Goal: Entertainment & Leisure: Consume media (video, audio)

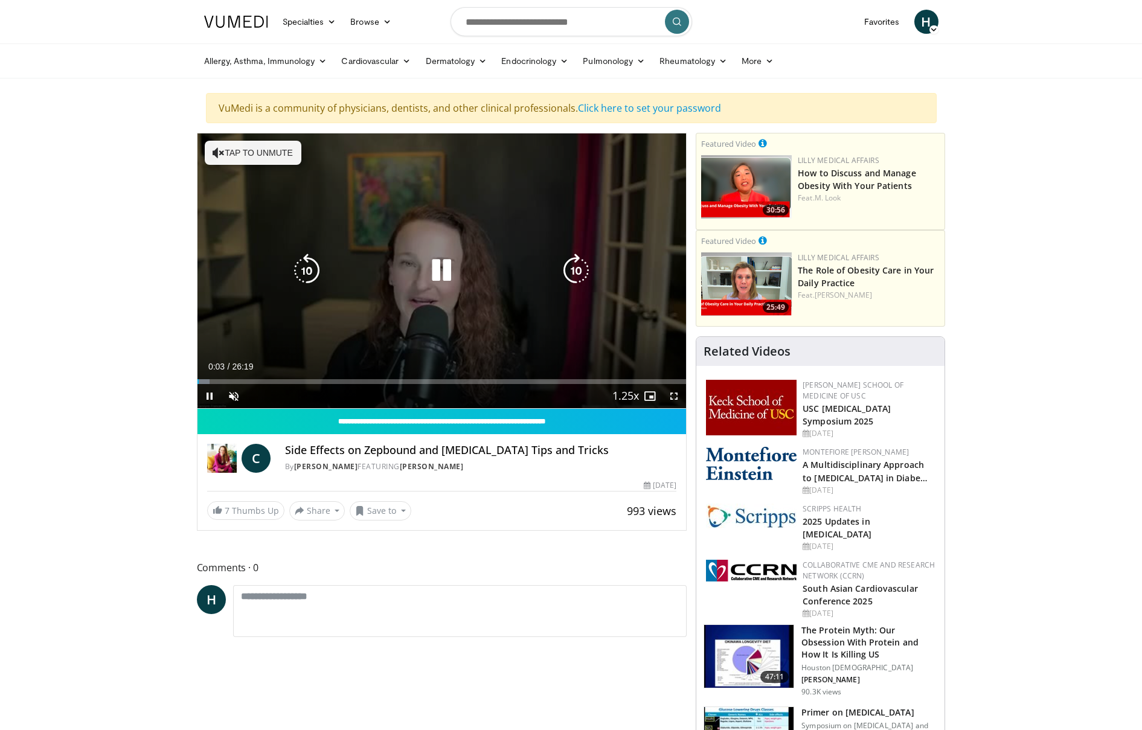
scroll to position [39, 0]
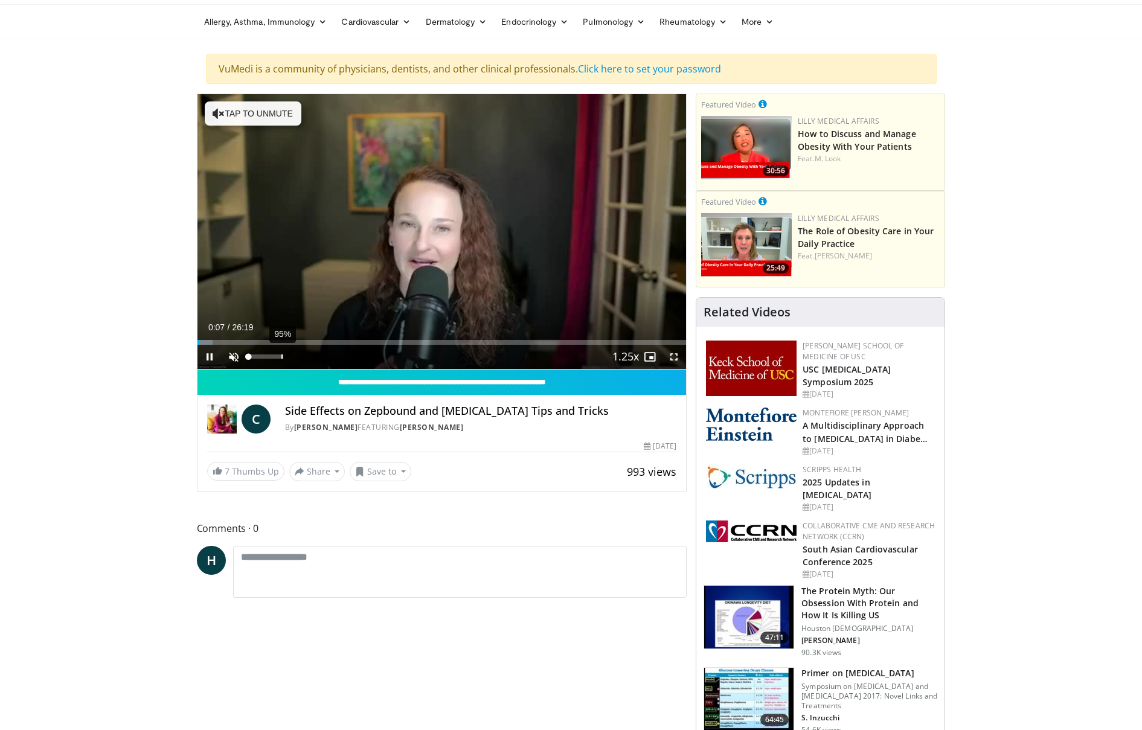
click at [281, 359] on div "95%" at bounding box center [266, 357] width 34 height 4
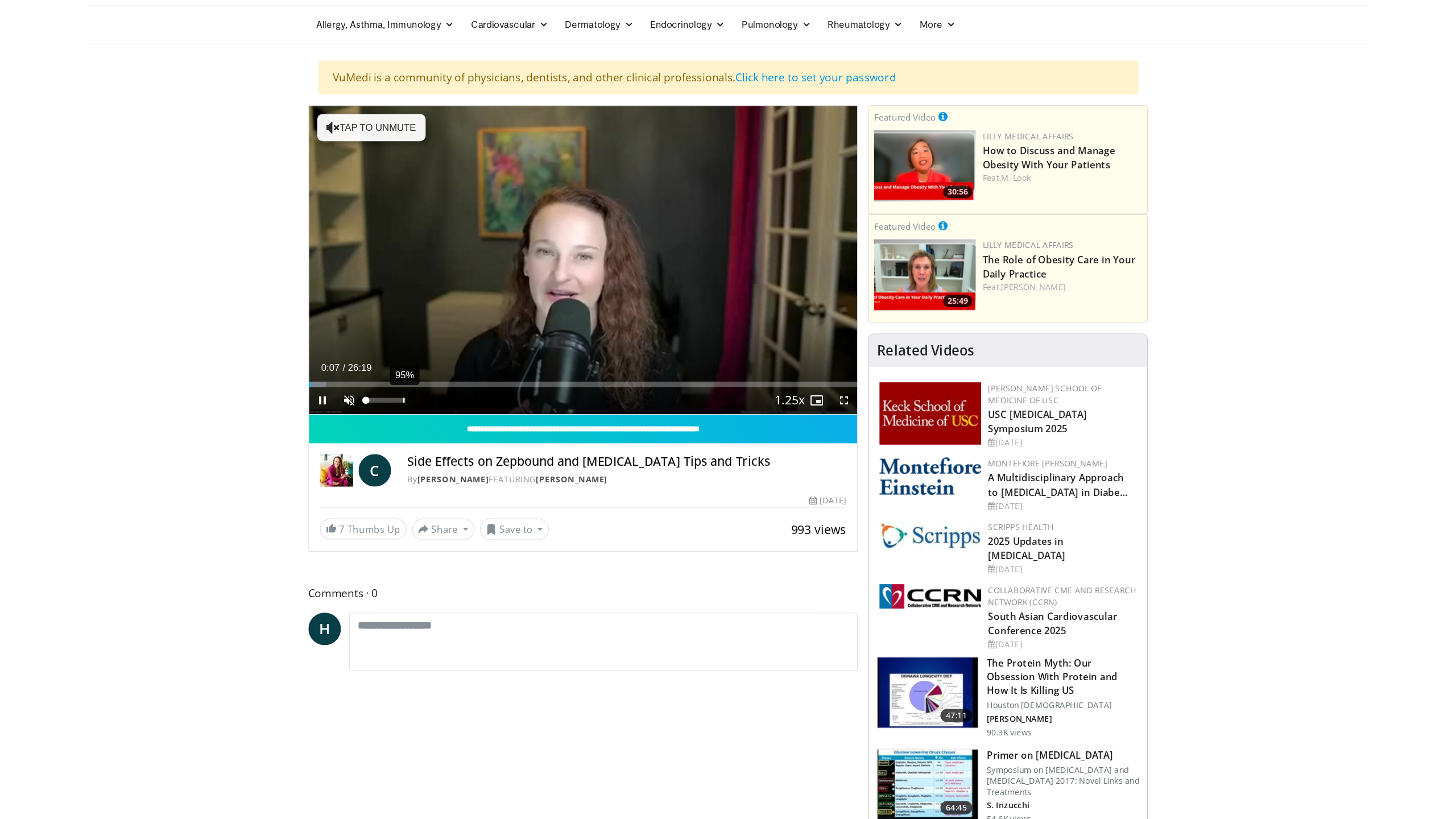
scroll to position [39, 0]
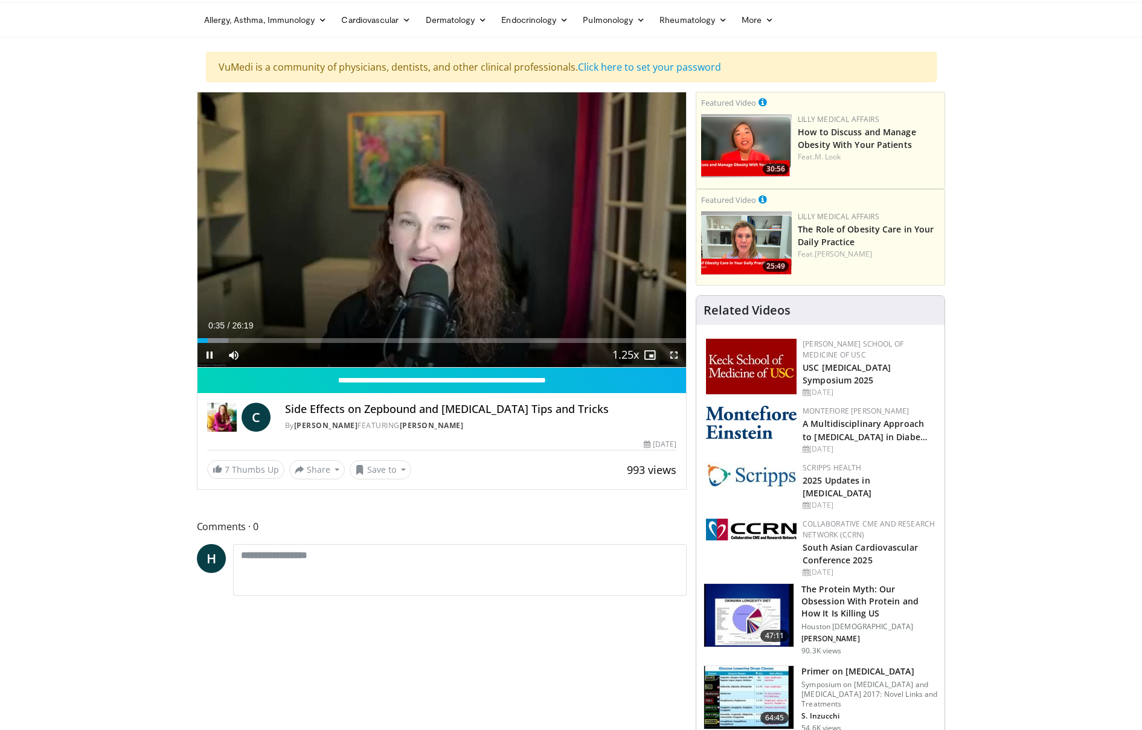
click at [677, 356] on span "Video Player" at bounding box center [674, 355] width 24 height 24
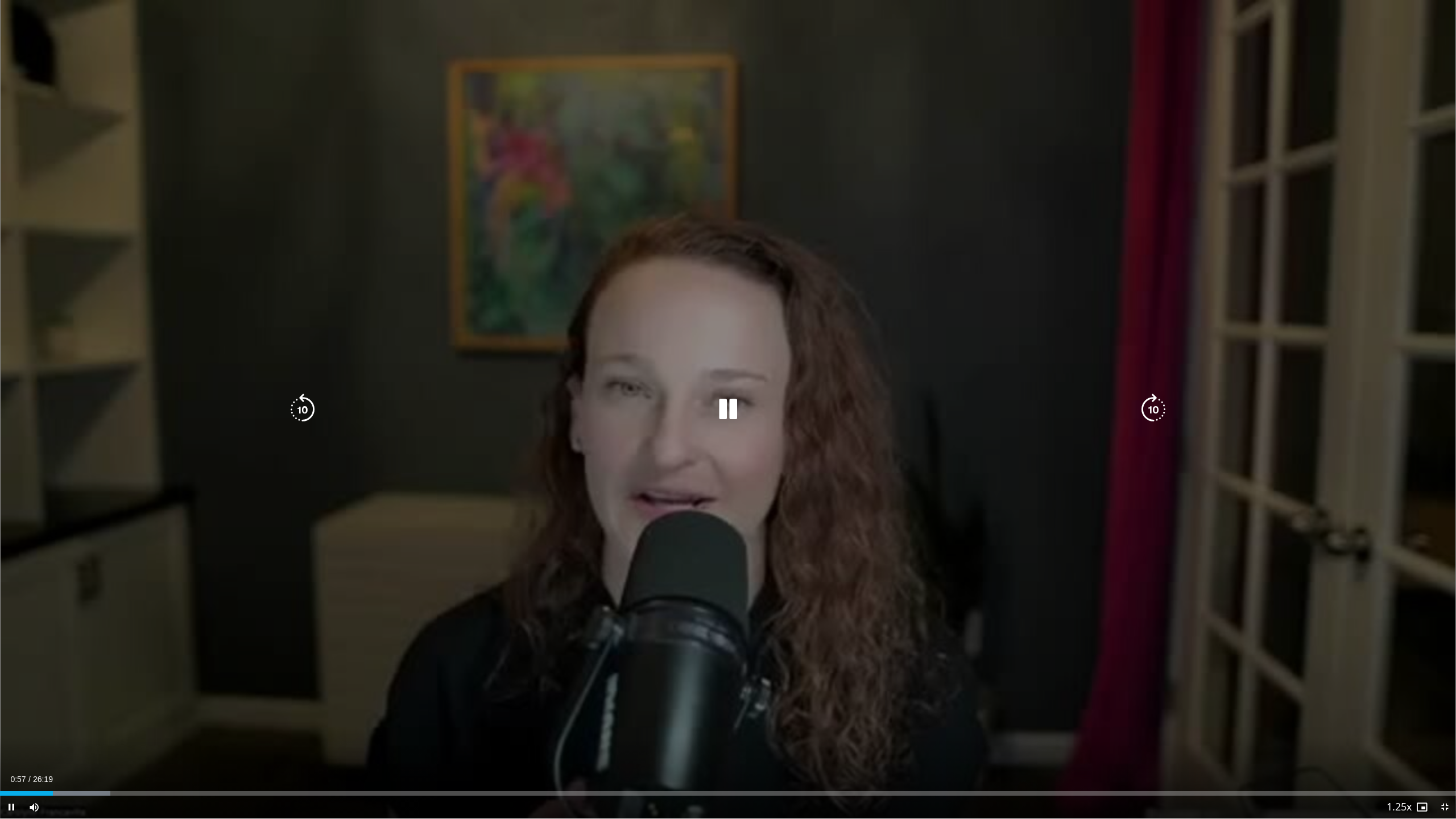
click at [521, 452] on div "10 seconds Tap to unmute" at bounding box center [728, 409] width 1456 height 818
click at [149, 687] on div "10 seconds Tap to unmute" at bounding box center [728, 409] width 1456 height 818
click at [732, 414] on icon "Video Player" at bounding box center [728, 410] width 32 height 32
